Goal: Information Seeking & Learning: Compare options

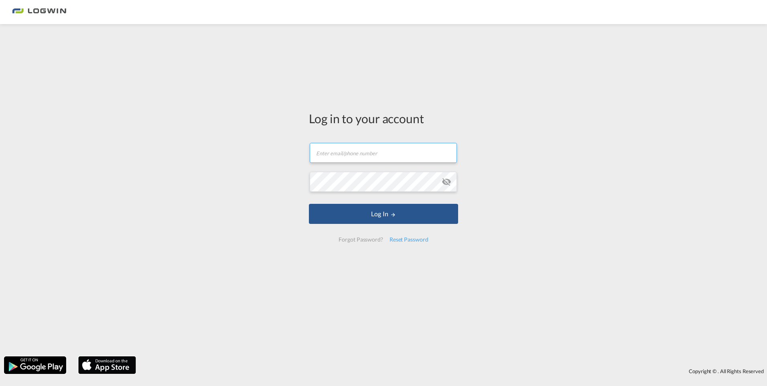
type input "[PERSON_NAME][EMAIL_ADDRESS][PERSON_NAME][DOMAIN_NAME]"
click at [445, 180] on md-icon "icon-eye-off" at bounding box center [446, 182] width 10 height 10
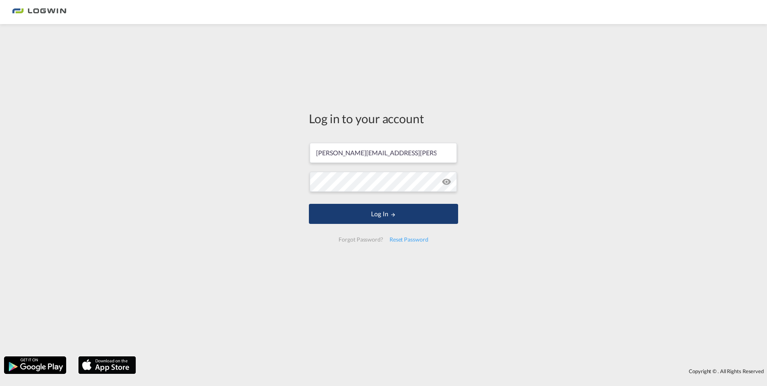
click at [423, 214] on button "Log In" at bounding box center [383, 214] width 149 height 20
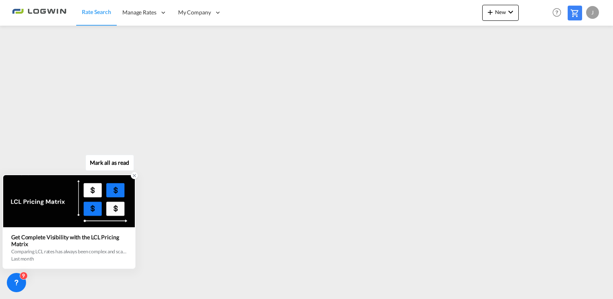
click at [134, 175] on icon at bounding box center [135, 176] width 6 height 6
